Goal: Transaction & Acquisition: Book appointment/travel/reservation

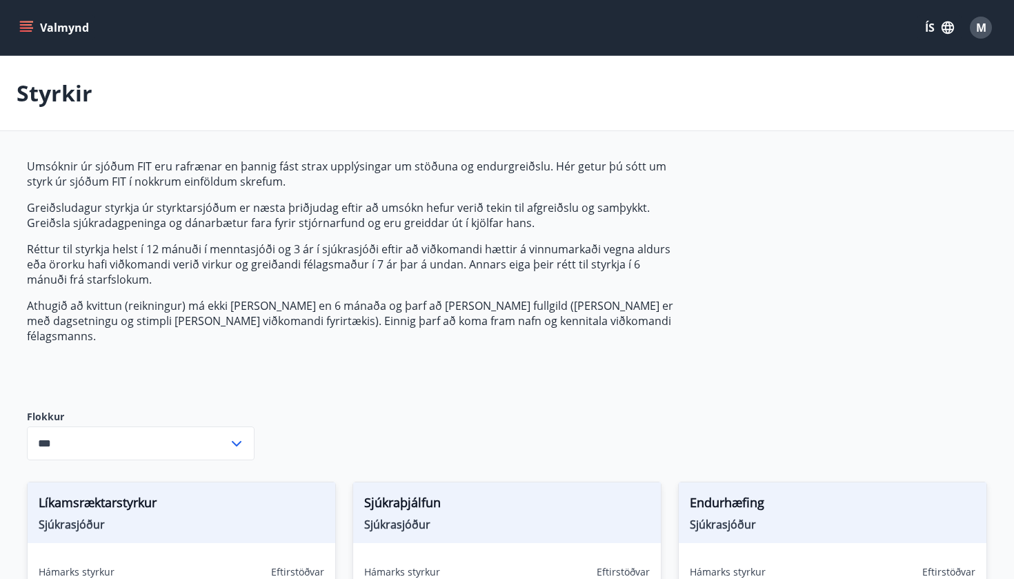
click at [51, 28] on button "Valmynd" at bounding box center [56, 27] width 78 height 25
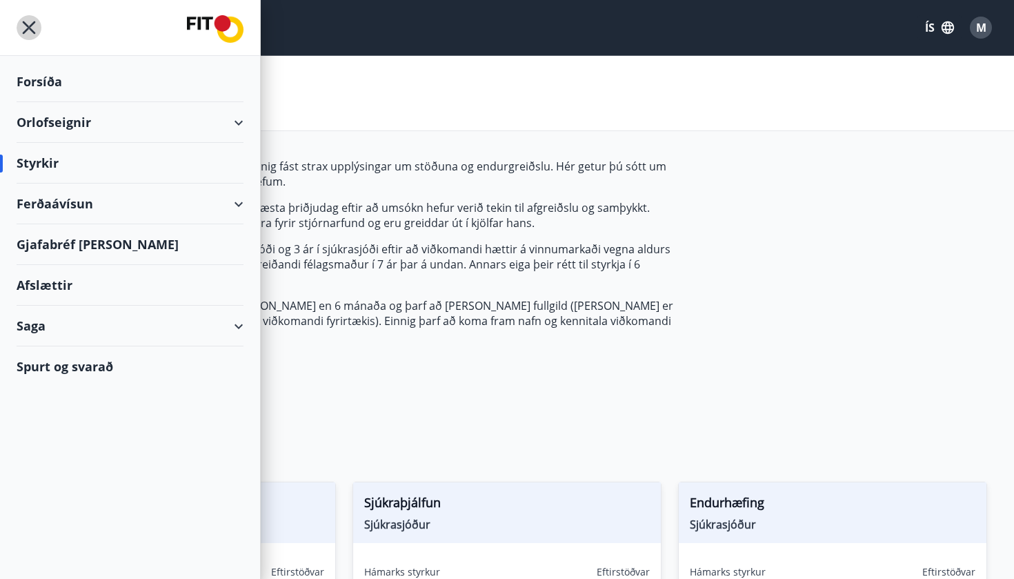
click at [21, 24] on icon "menu" at bounding box center [29, 27] width 25 height 25
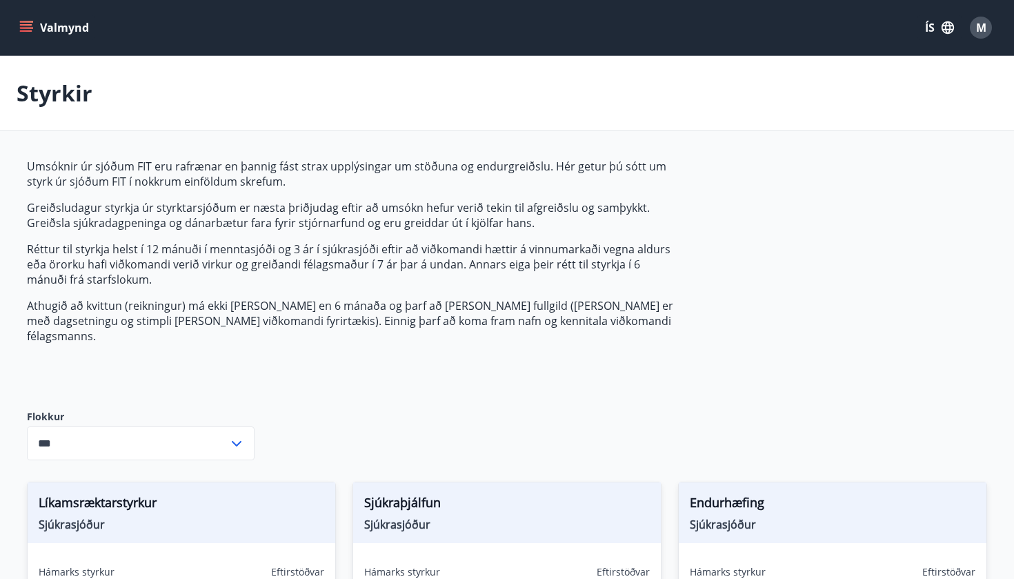
click at [59, 85] on p "Styrkir" at bounding box center [55, 93] width 76 height 30
click at [33, 41] on div "Valmynd ÍS M" at bounding box center [507, 27] width 981 height 33
click at [28, 32] on icon "menu" at bounding box center [26, 28] width 14 height 14
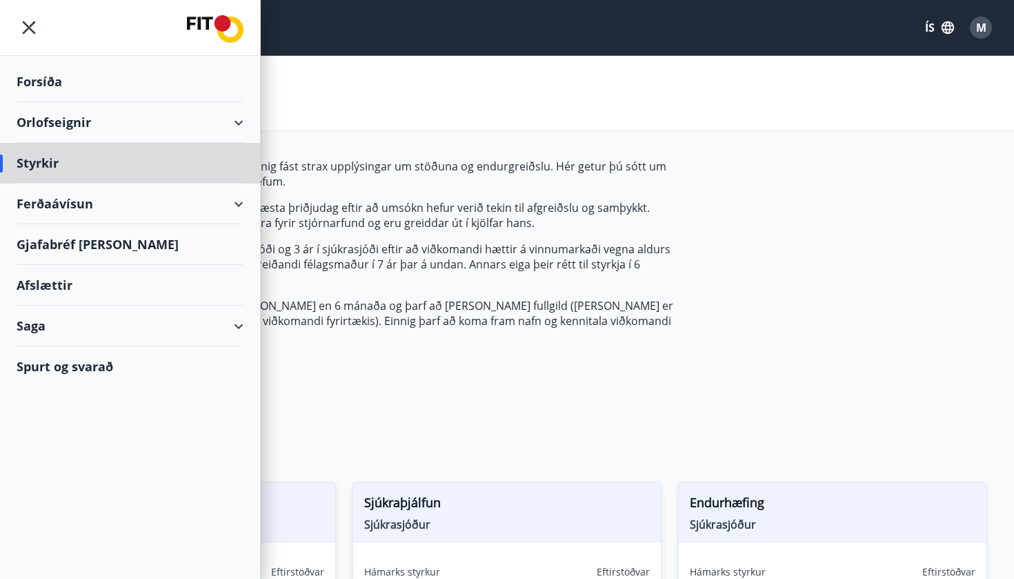
click at [43, 83] on div "Forsíða" at bounding box center [130, 81] width 227 height 41
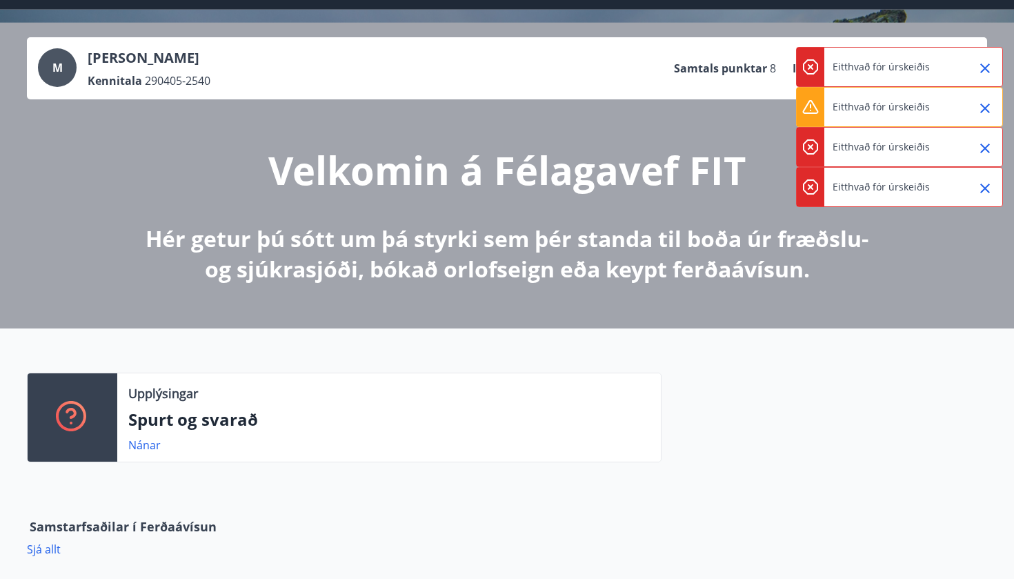
scroll to position [53, 0]
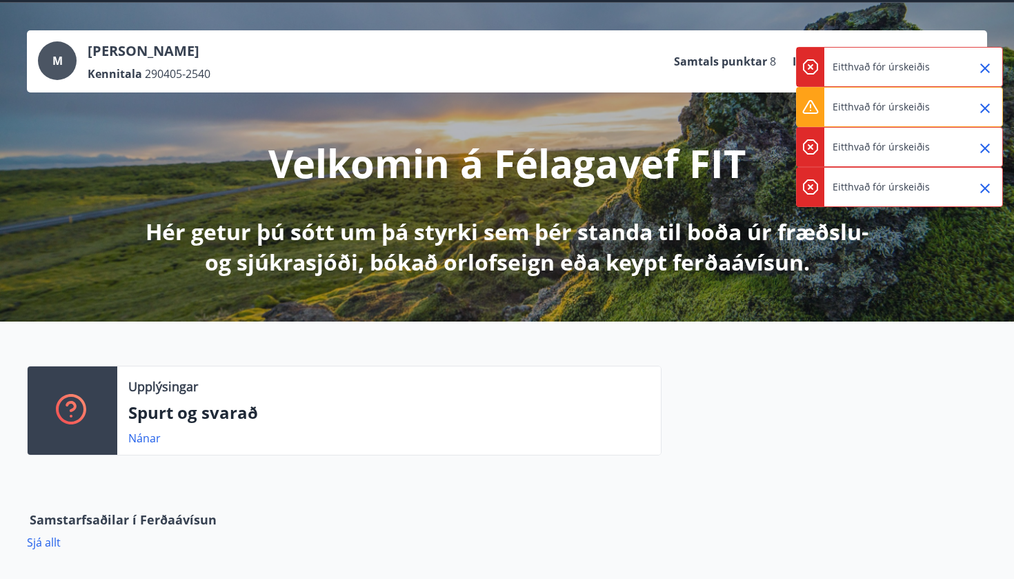
click at [989, 65] on icon "Close" at bounding box center [985, 68] width 10 height 10
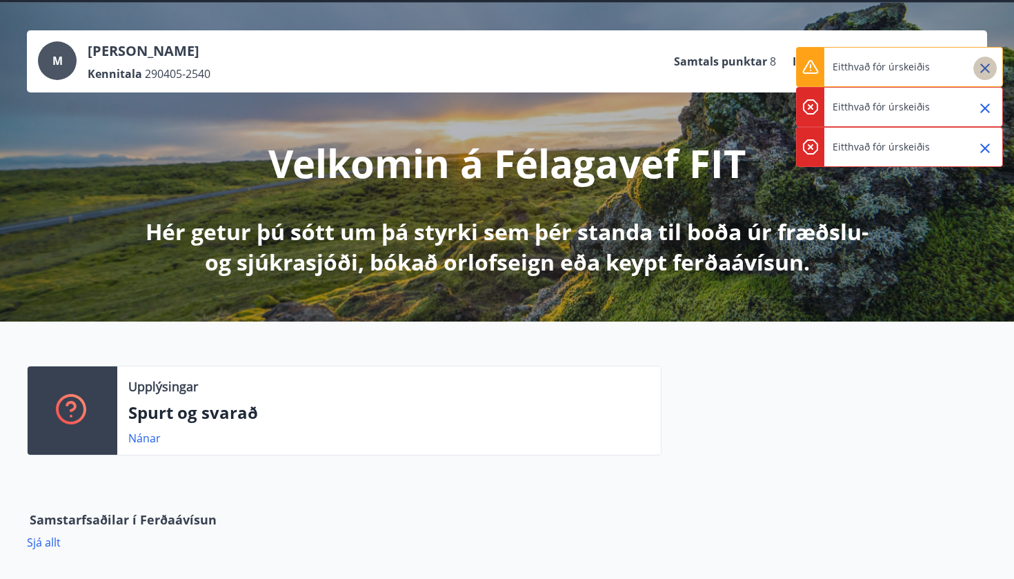
click at [989, 65] on icon "Close" at bounding box center [985, 68] width 10 height 10
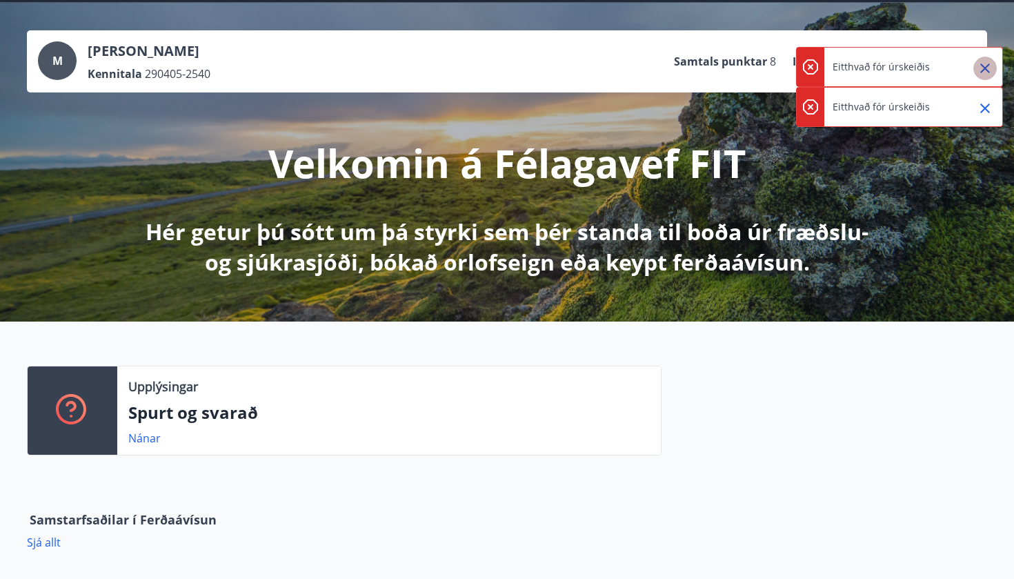
click at [989, 65] on icon "Close" at bounding box center [985, 68] width 10 height 10
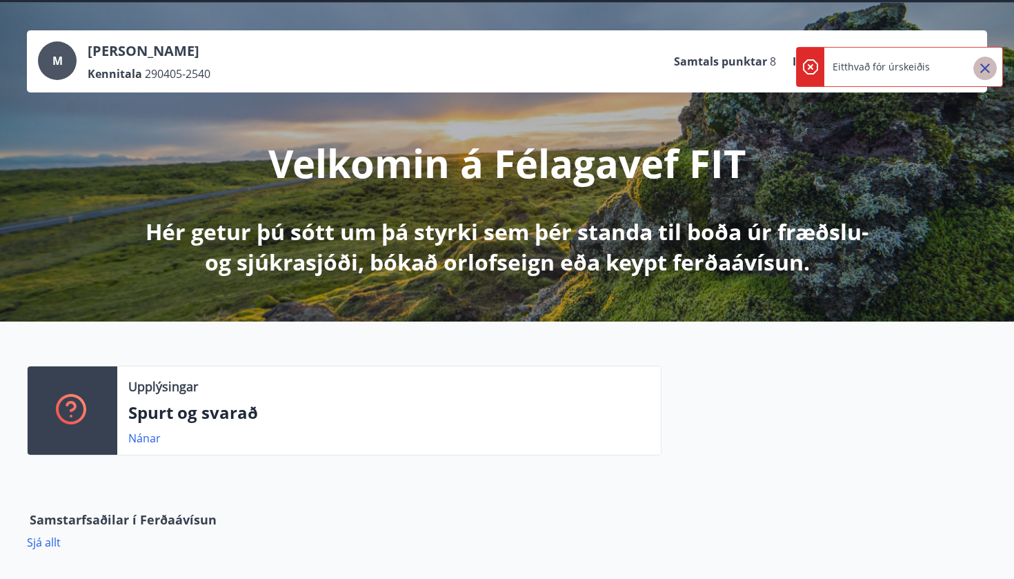
click at [989, 65] on icon "Close" at bounding box center [985, 68] width 10 height 10
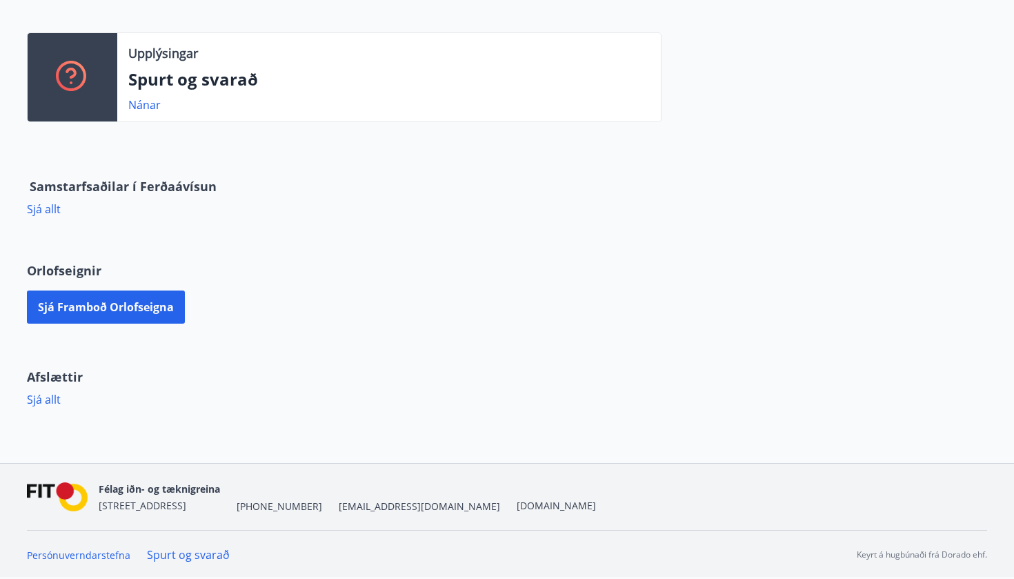
scroll to position [386, 0]
click at [136, 308] on button "Sjá framboð orlofseigna" at bounding box center [106, 306] width 158 height 33
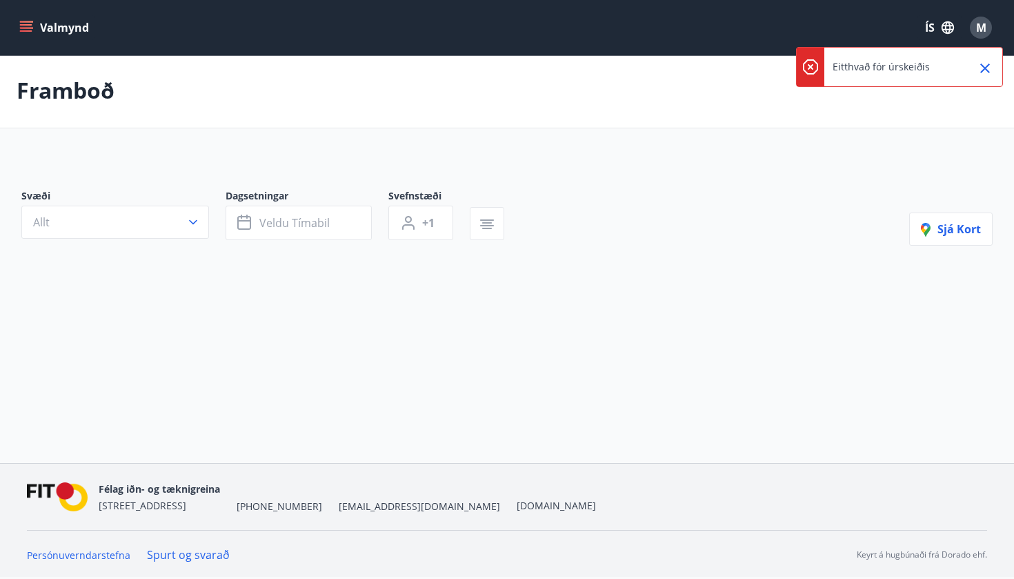
scroll to position [2, 0]
click at [990, 68] on icon "Close" at bounding box center [985, 68] width 17 height 17
